Goal: Entertainment & Leisure: Consume media (video, audio)

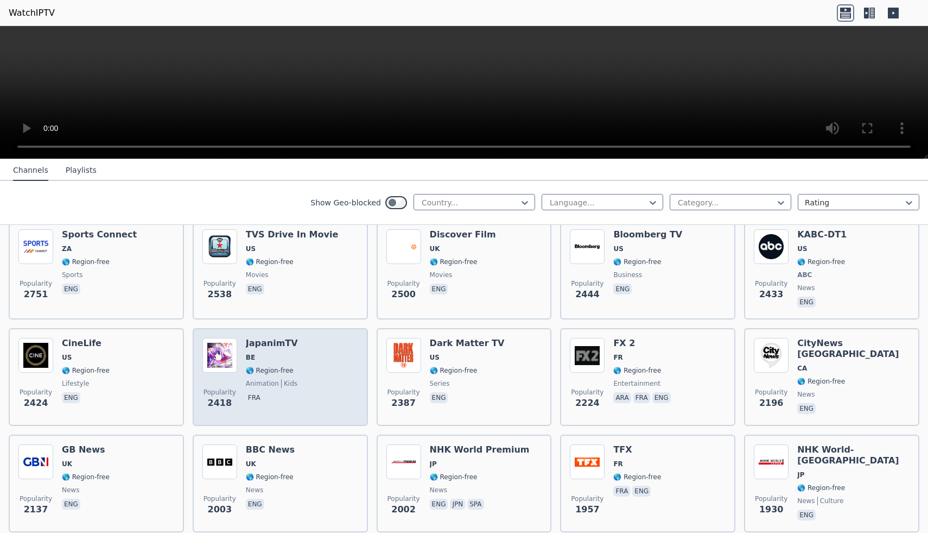
scroll to position [480, 0]
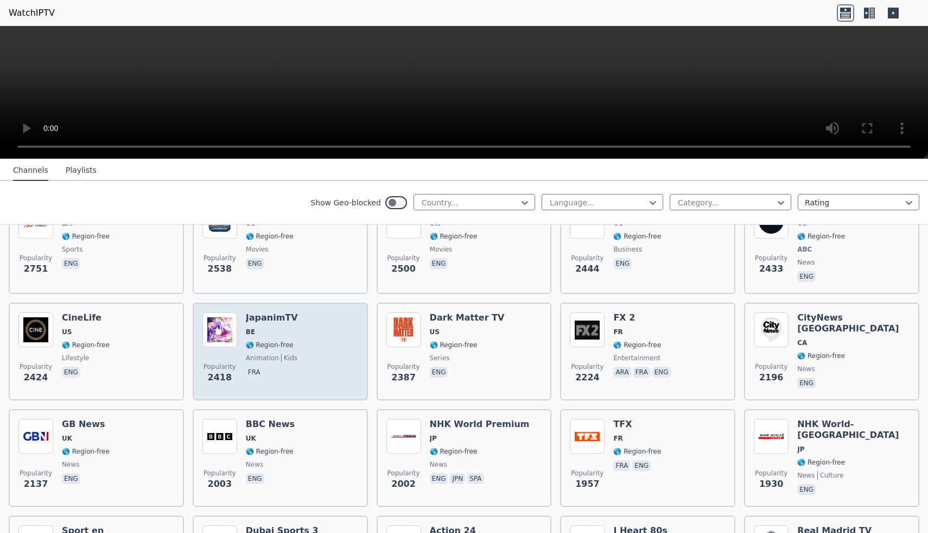
click at [305, 365] on div "Popularity 2418 JapanimTV BE 🌎 Region-free animation kids fra" at bounding box center [281, 351] width 156 height 78
click at [222, 326] on img at bounding box center [220, 329] width 35 height 35
click at [295, 361] on div "Popularity 2418 JapanimTV BE 🌎 Region-free animation kids fra" at bounding box center [281, 351] width 156 height 78
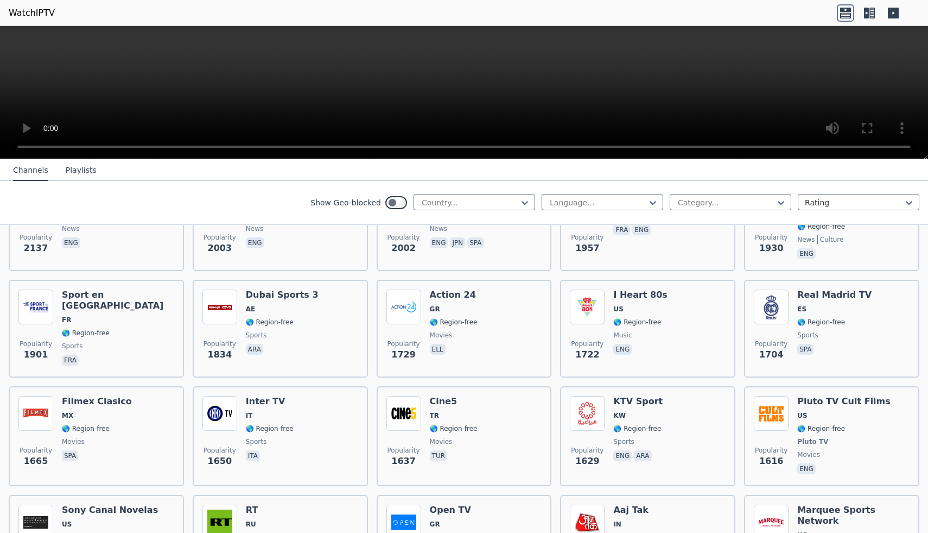
scroll to position [751, 0]
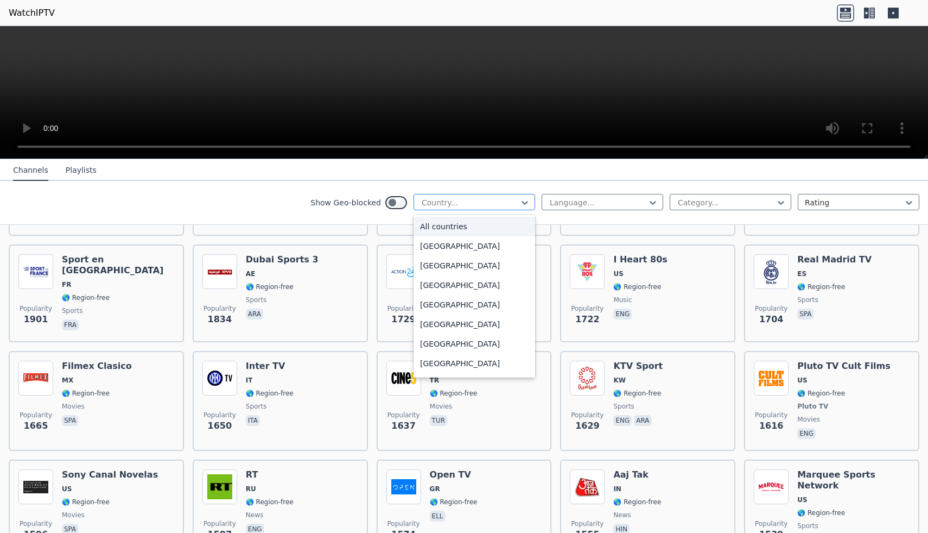
click at [480, 198] on div at bounding box center [470, 202] width 99 height 11
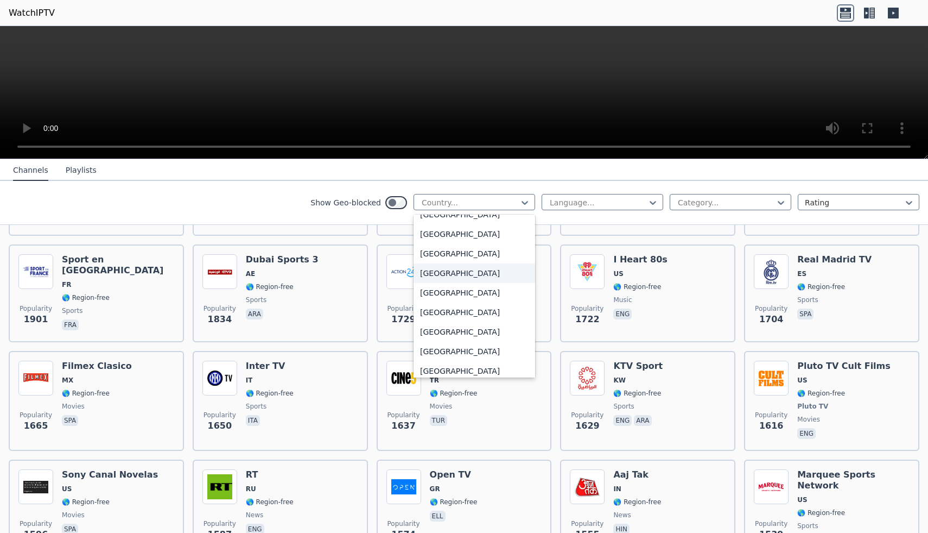
scroll to position [3734, 0]
click at [446, 335] on div "[GEOGRAPHIC_DATA]" at bounding box center [475, 335] width 122 height 20
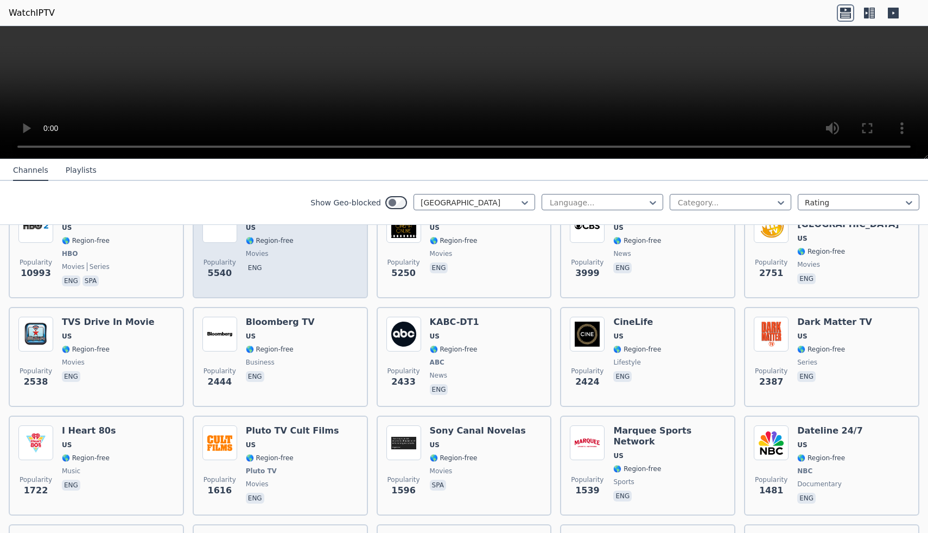
scroll to position [155, 0]
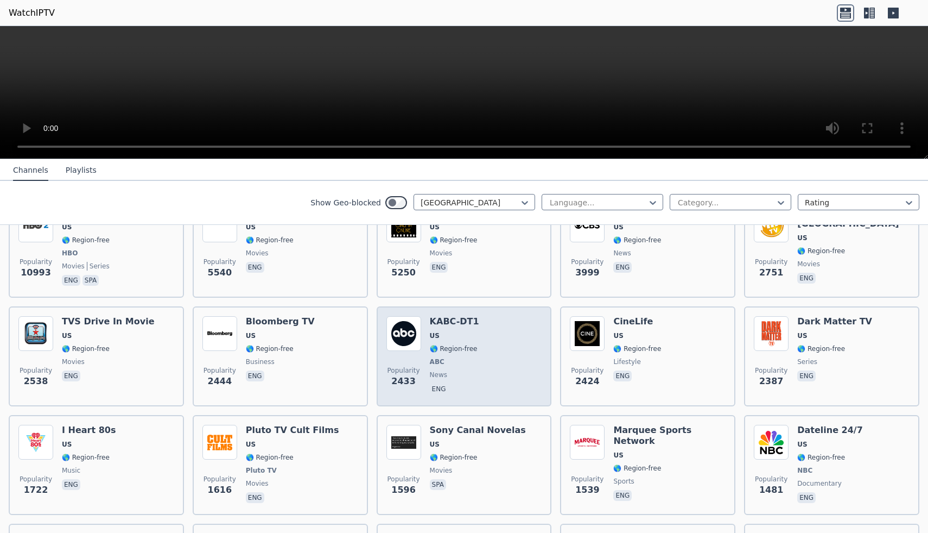
click at [473, 372] on span "news" at bounding box center [454, 374] width 49 height 9
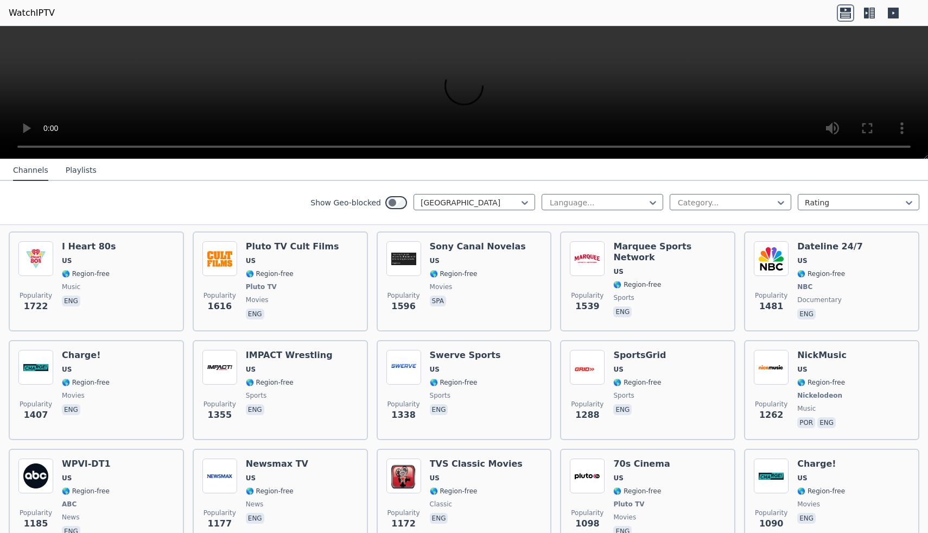
scroll to position [345, 0]
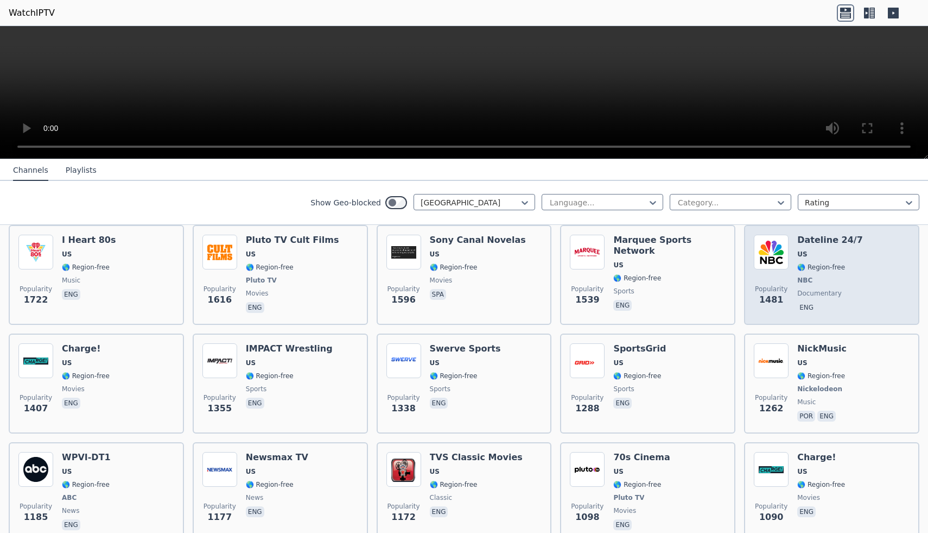
click at [844, 260] on div "Dateline 24/7 US 🌎 Region-free NBC documentary eng" at bounding box center [831, 275] width 66 height 80
click at [788, 282] on span "Popularity 1481" at bounding box center [771, 295] width 35 height 35
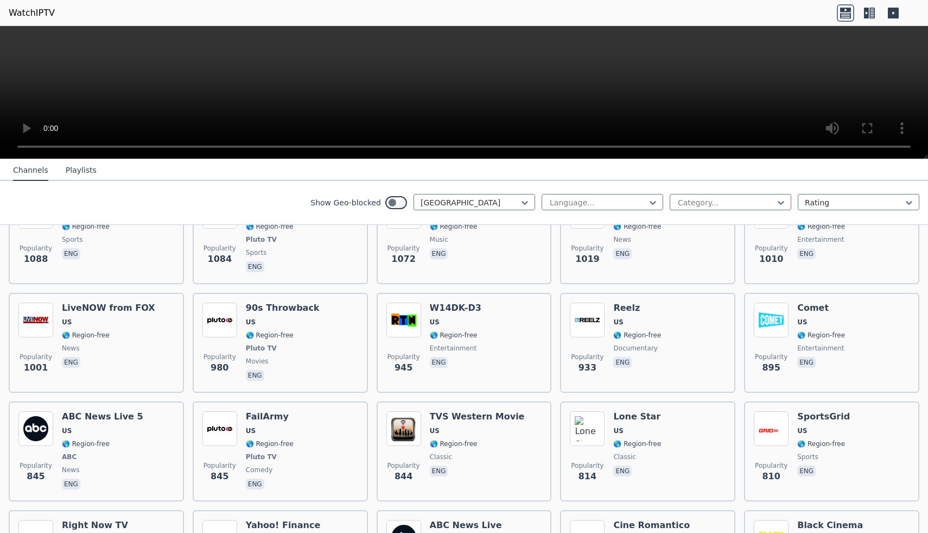
scroll to position [715, 0]
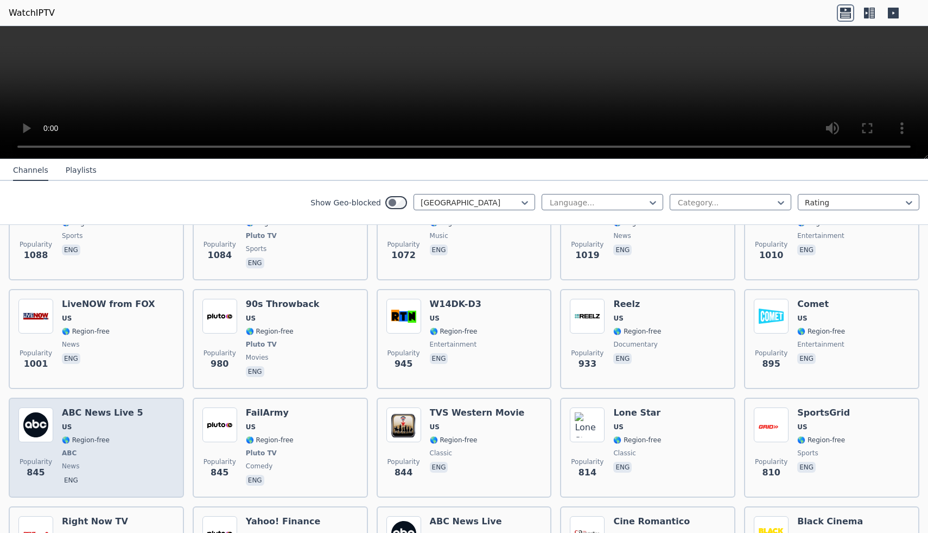
click at [109, 458] on div "ABC News Live 5 US 🌎 Region-free ABC news eng" at bounding box center [102, 447] width 81 height 80
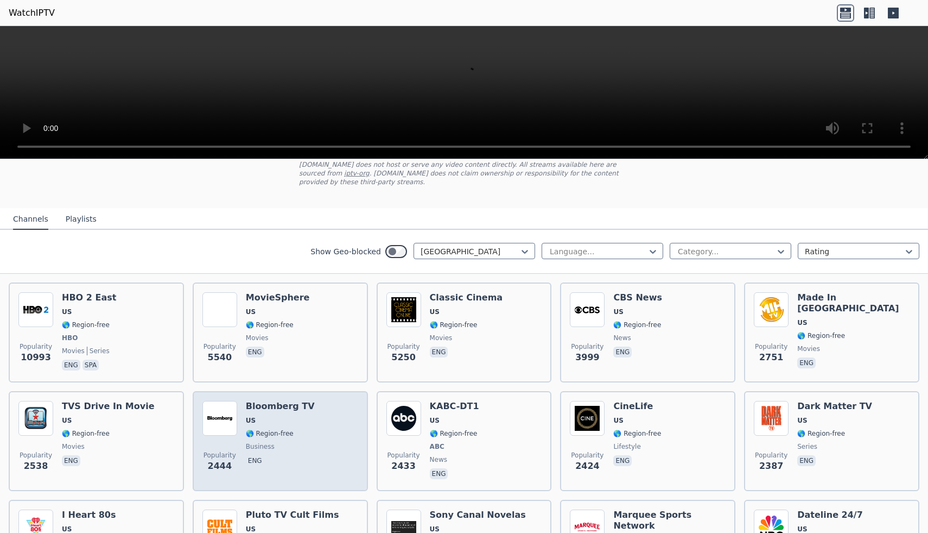
scroll to position [74, 0]
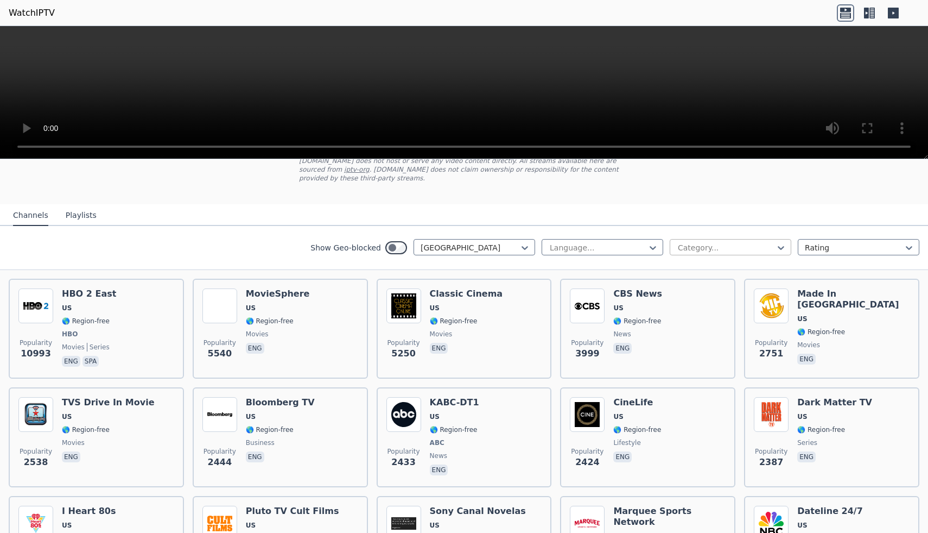
click at [722, 246] on div at bounding box center [726, 247] width 99 height 11
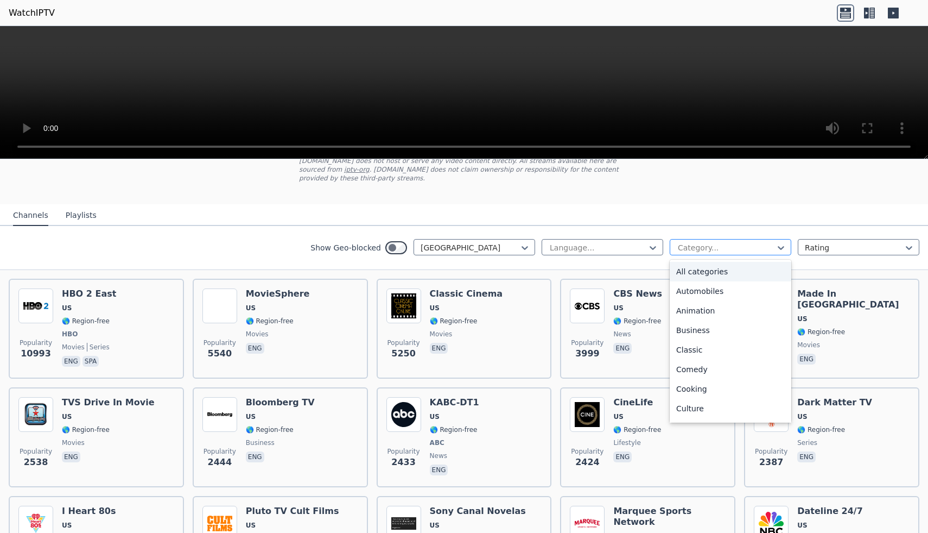
click at [719, 248] on div at bounding box center [726, 247] width 99 height 11
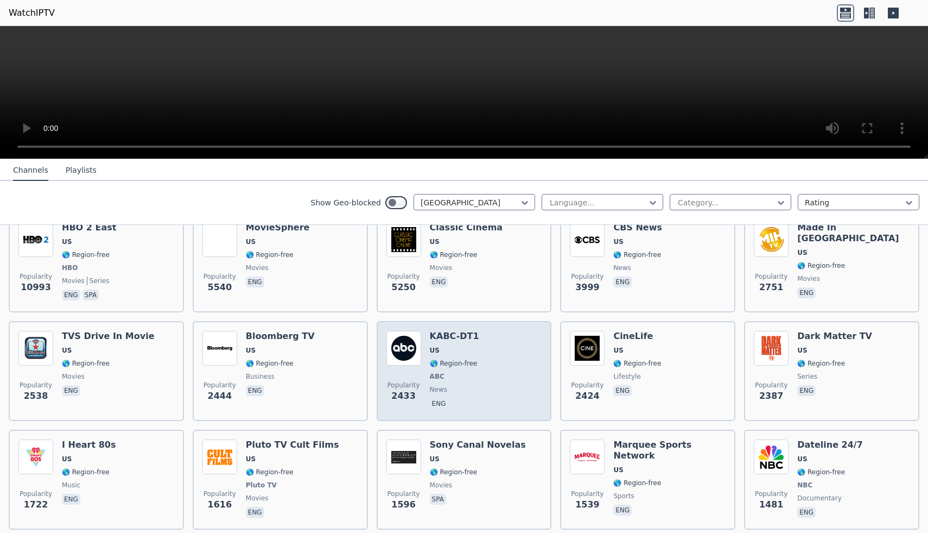
scroll to position [119, 0]
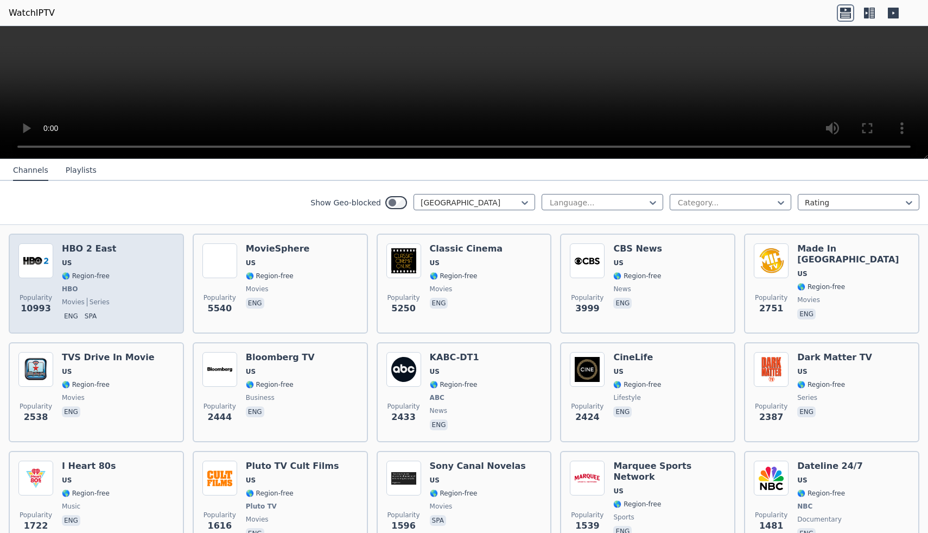
click at [151, 303] on div "Popularity 10993 HBO 2 East US 🌎 Region-free HBO movies series eng spa" at bounding box center [96, 283] width 156 height 80
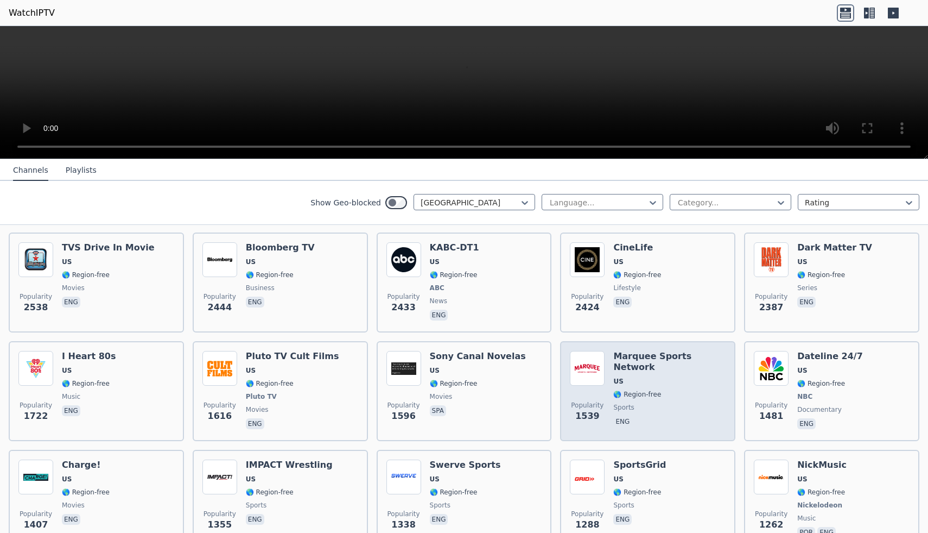
scroll to position [230, 0]
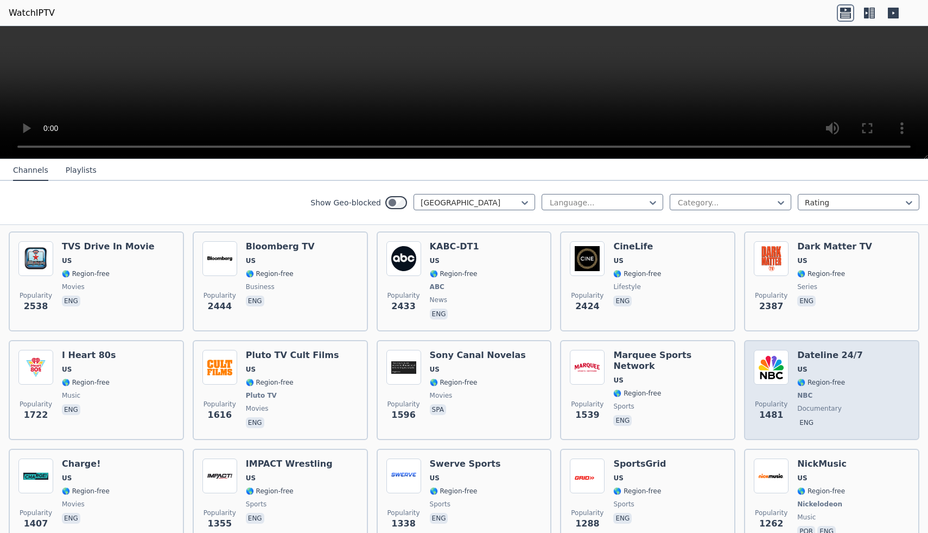
click at [819, 378] on span "🌎 Region-free" at bounding box center [822, 382] width 48 height 9
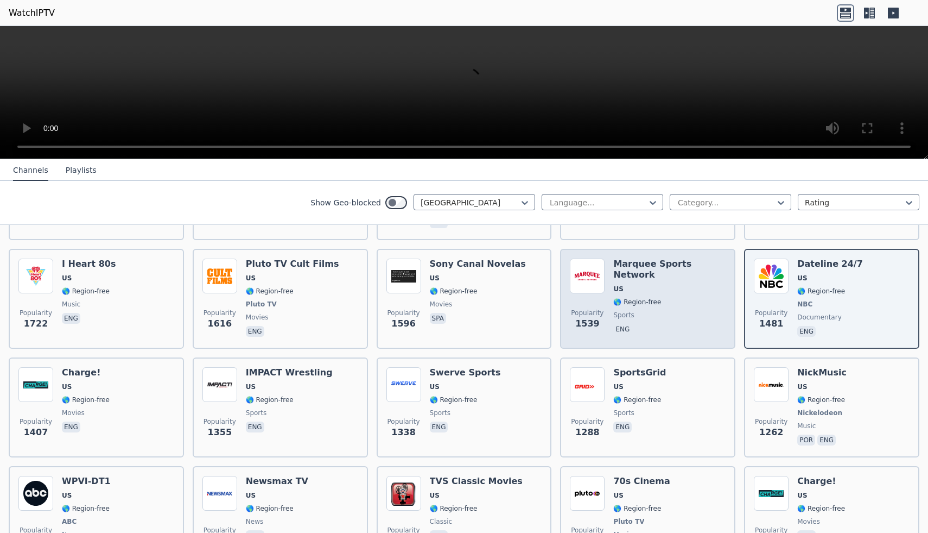
scroll to position [323, 0]
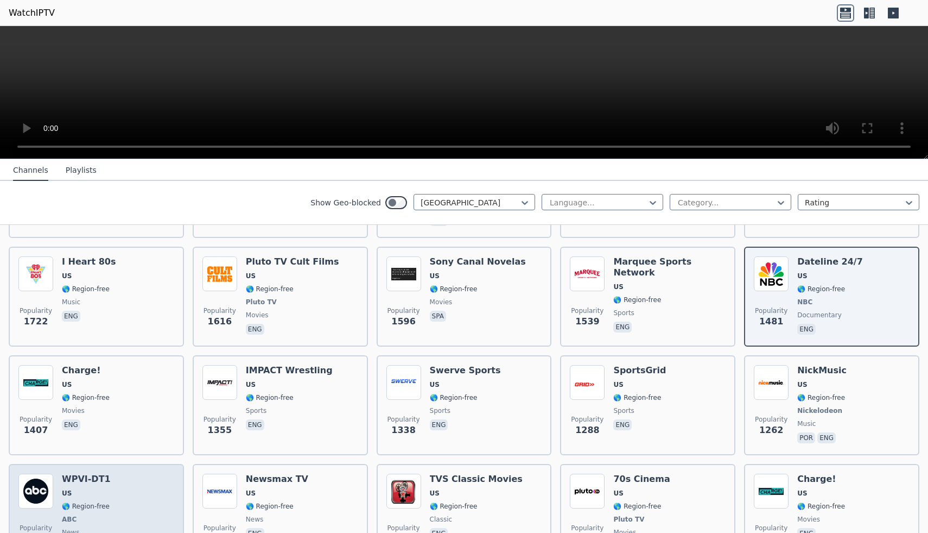
click at [80, 495] on span "US" at bounding box center [86, 493] width 49 height 9
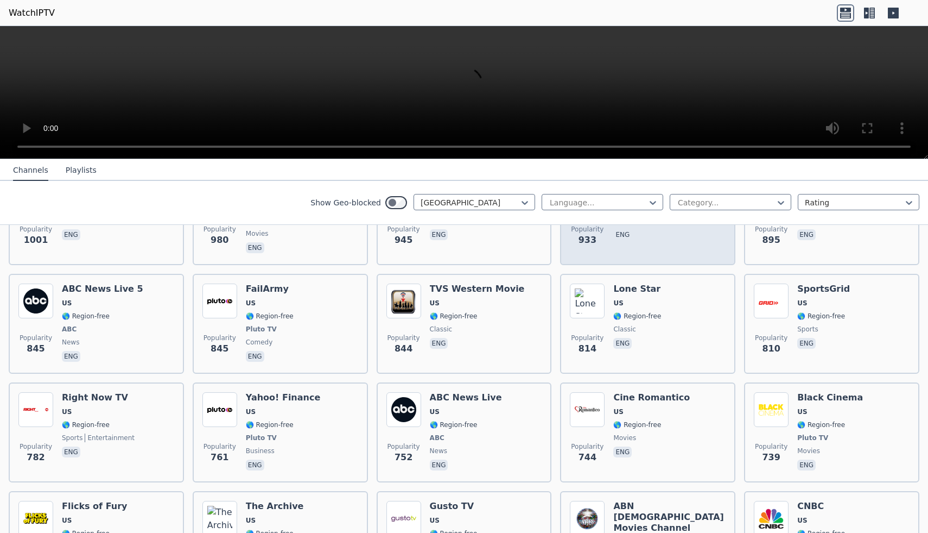
scroll to position [859, 0]
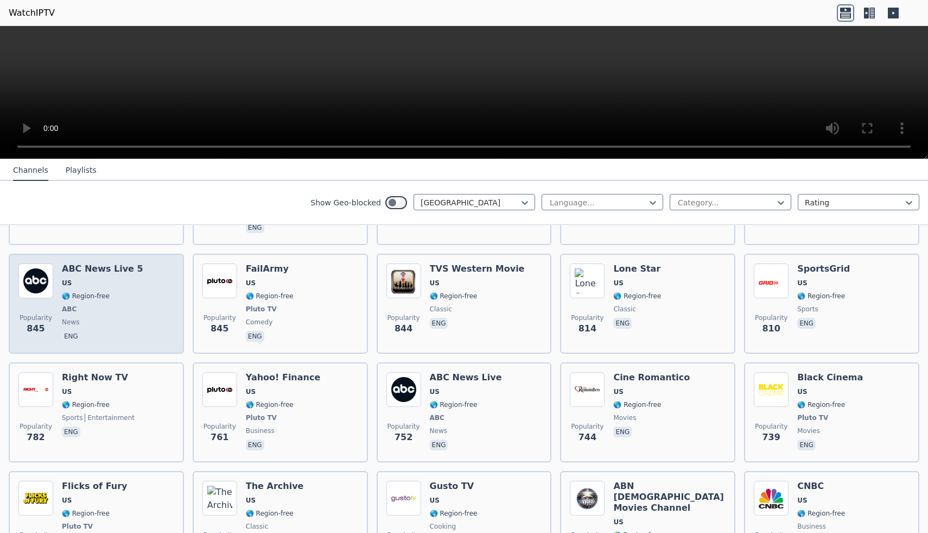
click at [67, 340] on p "eng" at bounding box center [71, 336] width 18 height 11
click at [121, 319] on span "news" at bounding box center [102, 322] width 81 height 9
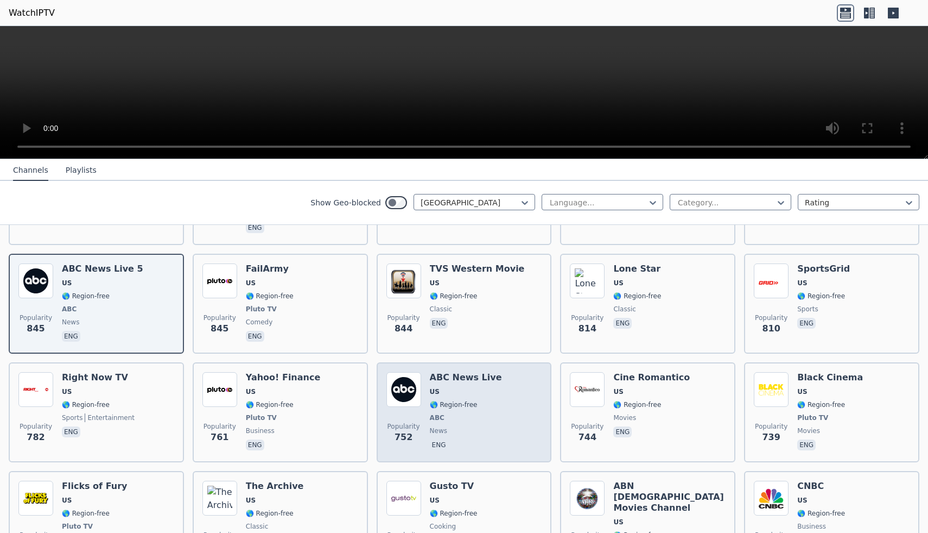
click at [504, 431] on div "Popularity 752 ABC News Live US 🌎 Region-free ABC news eng" at bounding box center [465, 412] width 156 height 80
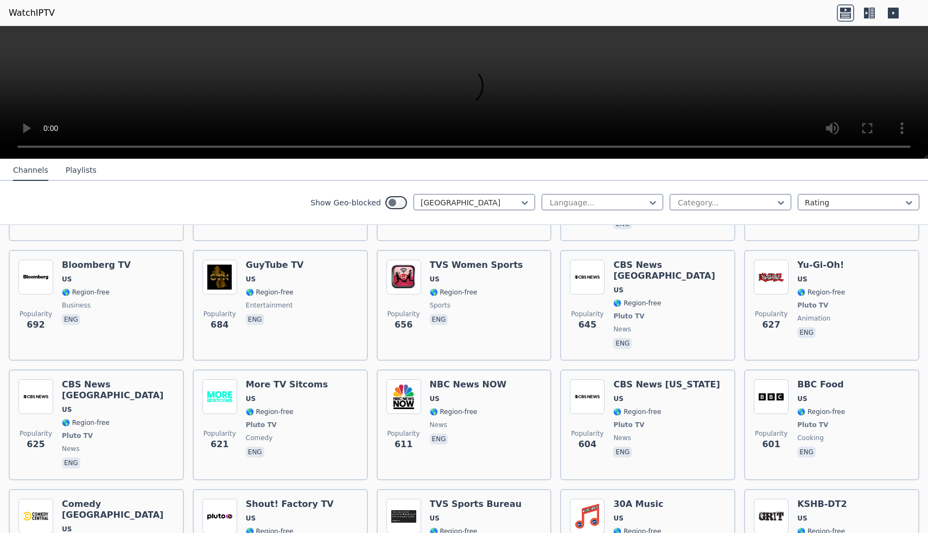
scroll to position [1201, 0]
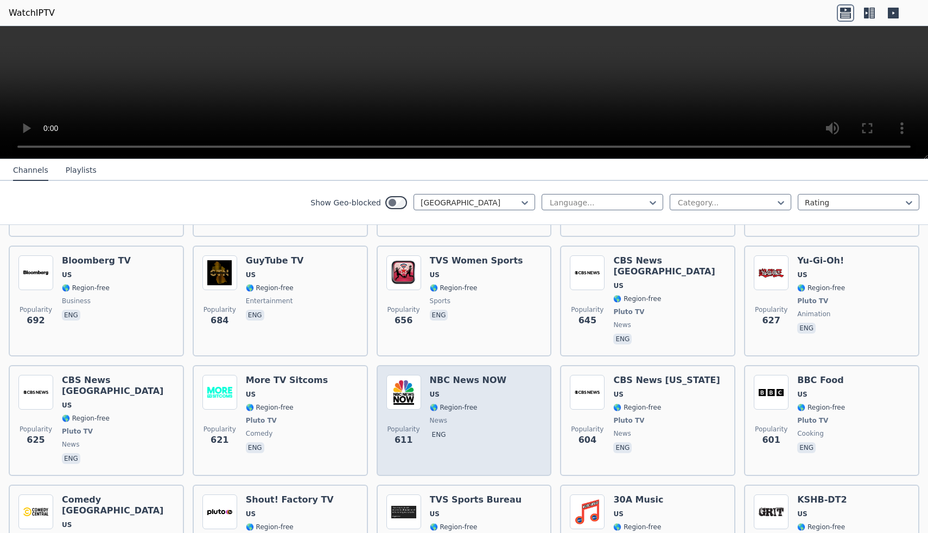
click at [499, 428] on div "Popularity 611 NBC News NOW US 🌎 Region-free news eng" at bounding box center [465, 420] width 156 height 91
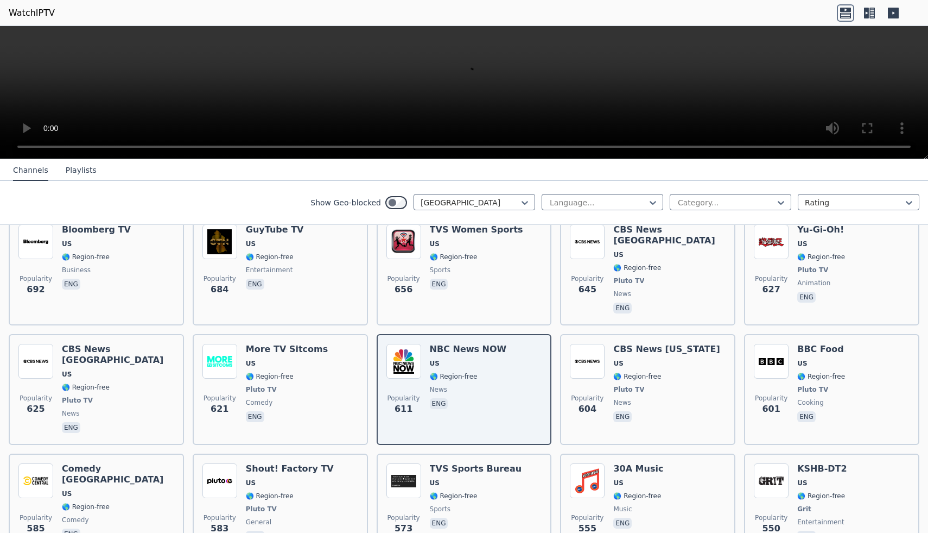
scroll to position [1267, 0]
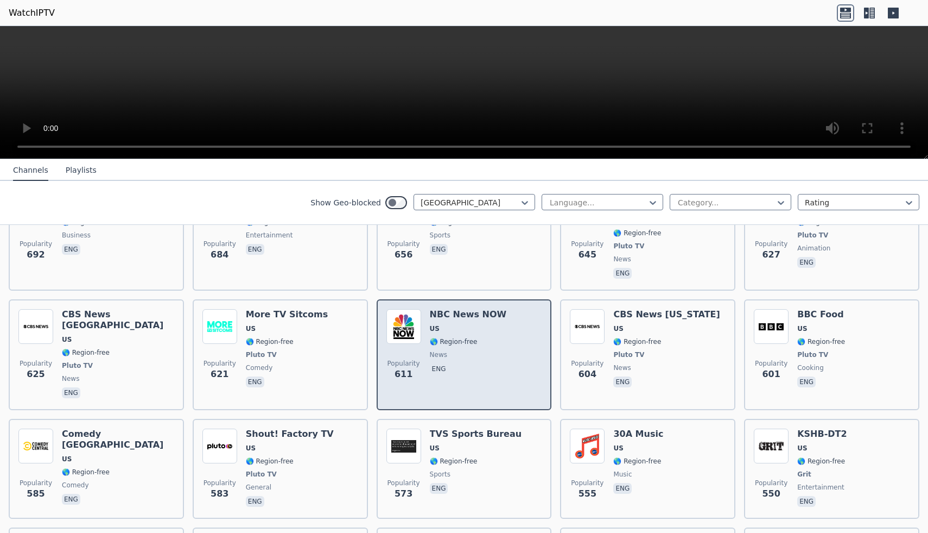
click at [476, 362] on div "NBC News NOW US 🌎 Region-free news eng" at bounding box center [468, 354] width 77 height 91
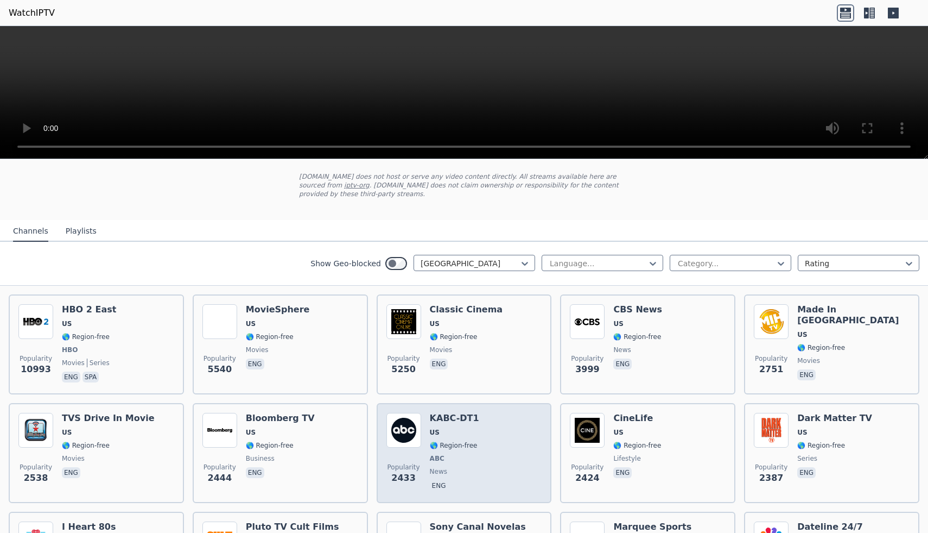
scroll to position [0, 0]
